Goal: Task Accomplishment & Management: Use online tool/utility

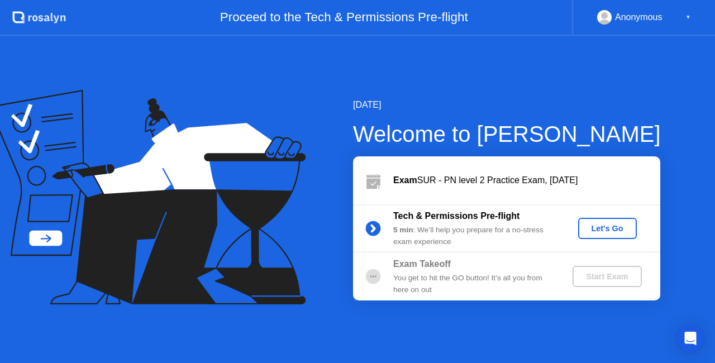
click at [621, 230] on div "Let's Go" at bounding box center [608, 228] width 50 height 9
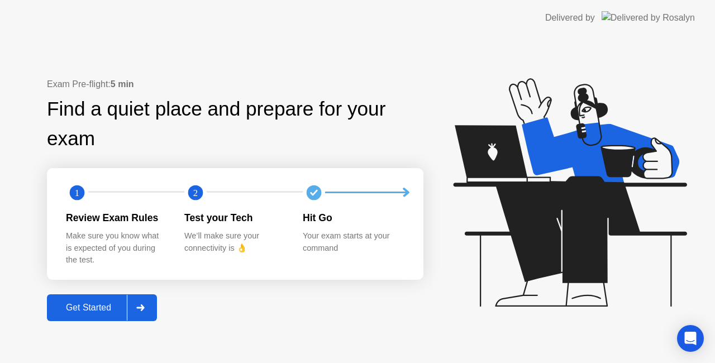
click at [95, 308] on div "Get Started" at bounding box center [88, 308] width 77 height 10
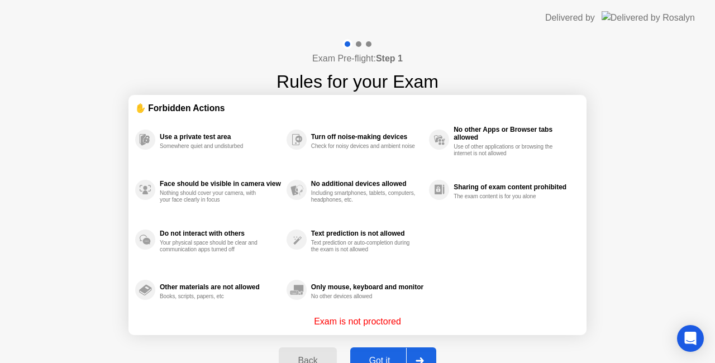
drag, startPoint x: 523, startPoint y: 159, endPoint x: 476, endPoint y: 164, distance: 47.2
click at [476, 164] on div "No other Apps or Browser tabs allowed Use of other applications or browsing the…" at bounding box center [504, 140] width 151 height 50
click at [394, 359] on div "Got it" at bounding box center [380, 361] width 53 height 10
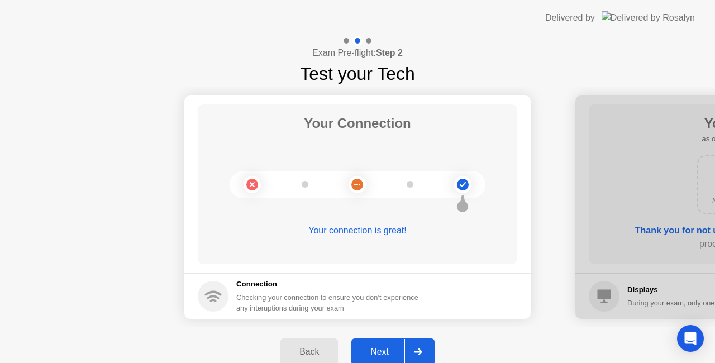
click at [390, 347] on div "Next" at bounding box center [380, 352] width 50 height 10
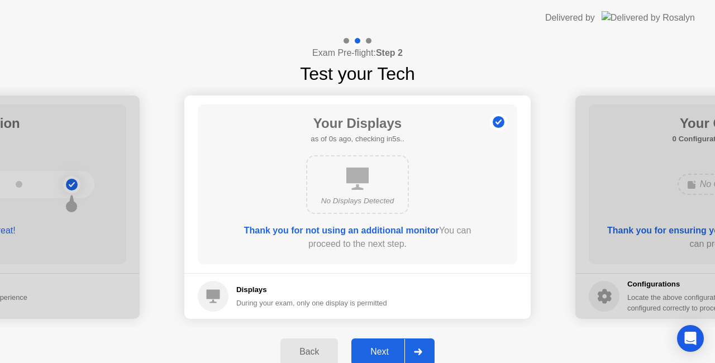
click at [390, 347] on div "Next" at bounding box center [380, 352] width 50 height 10
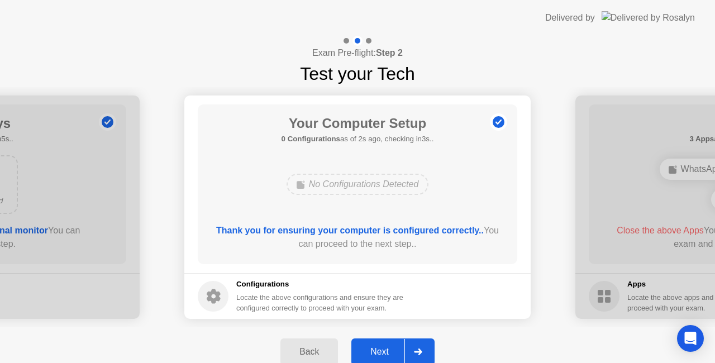
click at [390, 347] on div "Next" at bounding box center [380, 352] width 50 height 10
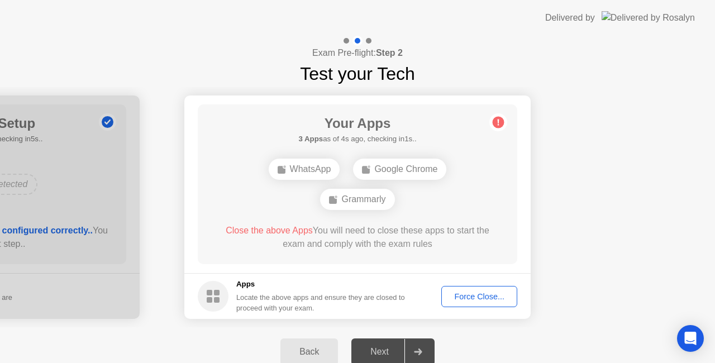
click at [458, 298] on div "Force Close..." at bounding box center [479, 296] width 68 height 9
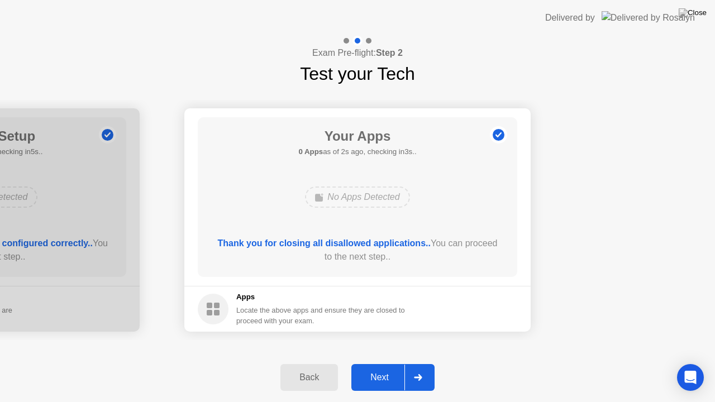
click at [373, 363] on button "Next" at bounding box center [392, 377] width 83 height 27
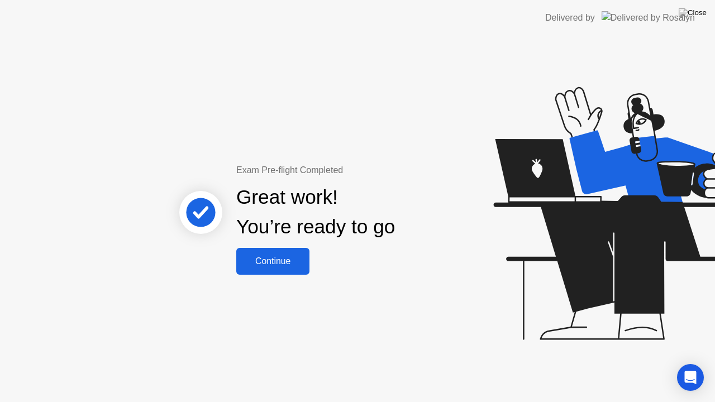
click at [273, 273] on button "Continue" at bounding box center [272, 261] width 73 height 27
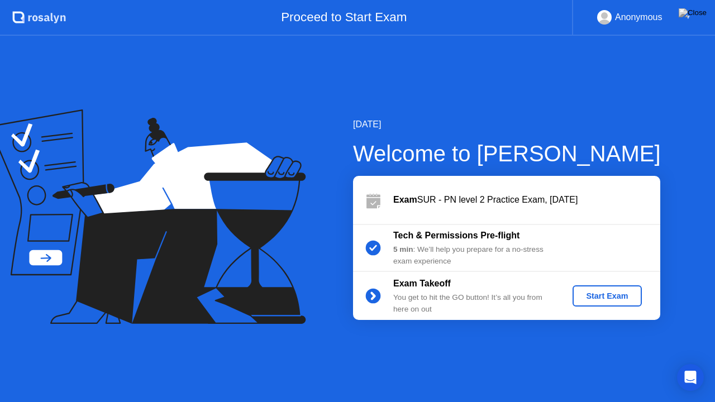
click at [608, 299] on div "Start Exam" at bounding box center [607, 296] width 60 height 9
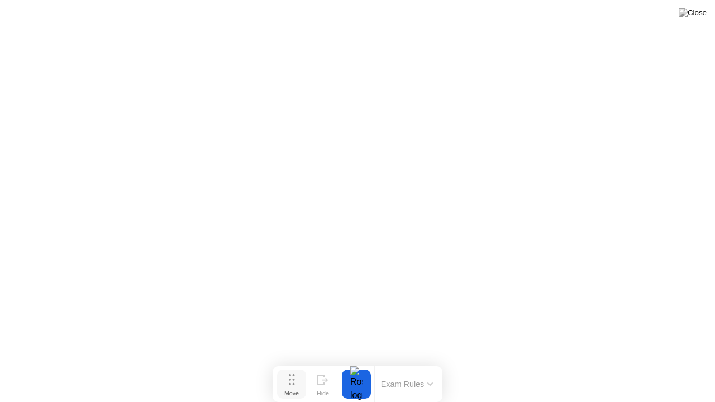
click at [297, 363] on div "Move" at bounding box center [291, 393] width 15 height 7
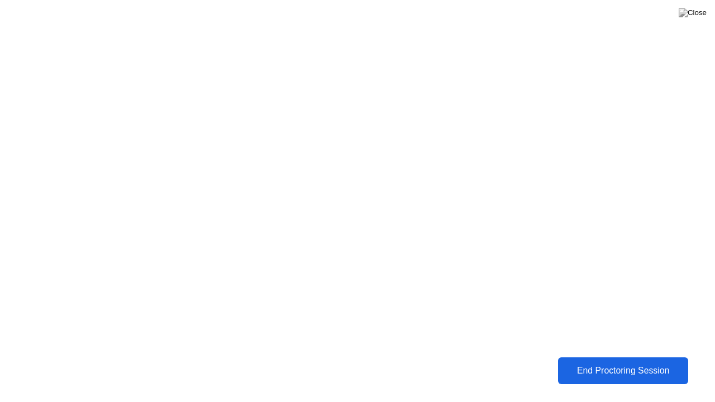
click at [569, 363] on div "End Proctoring Session" at bounding box center [622, 371] width 127 height 11
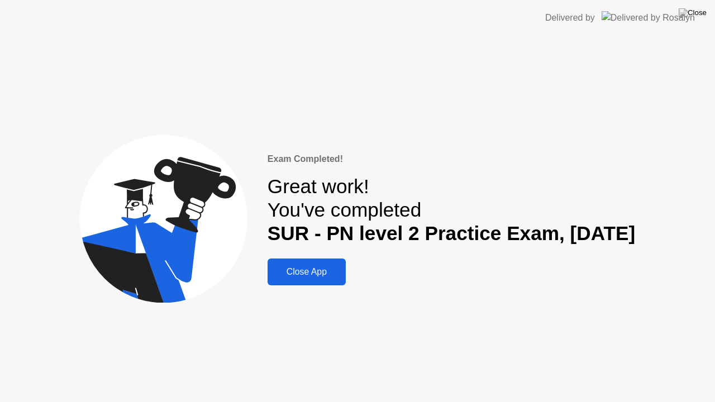
click at [303, 277] on div "Close App" at bounding box center [307, 272] width 72 height 10
